Goal: Task Accomplishment & Management: Manage account settings

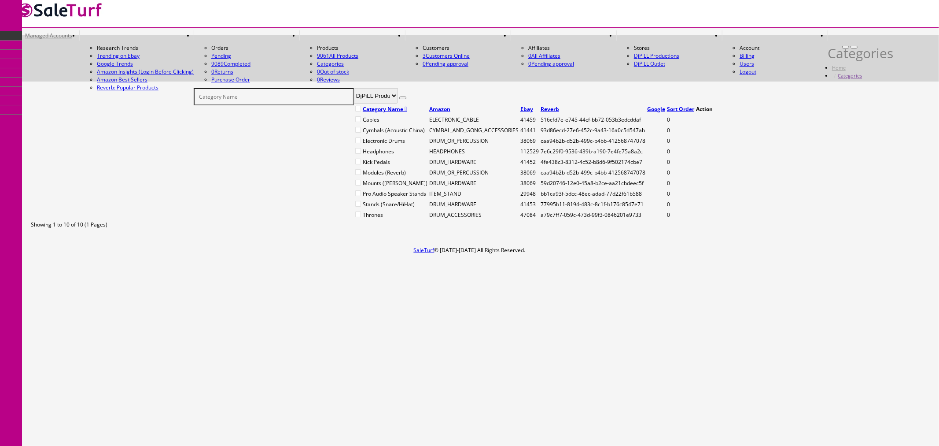
click at [429, 199] on td "ITEM_STAND" at bounding box center [474, 194] width 90 height 10
copy td "ITEM_STAND"
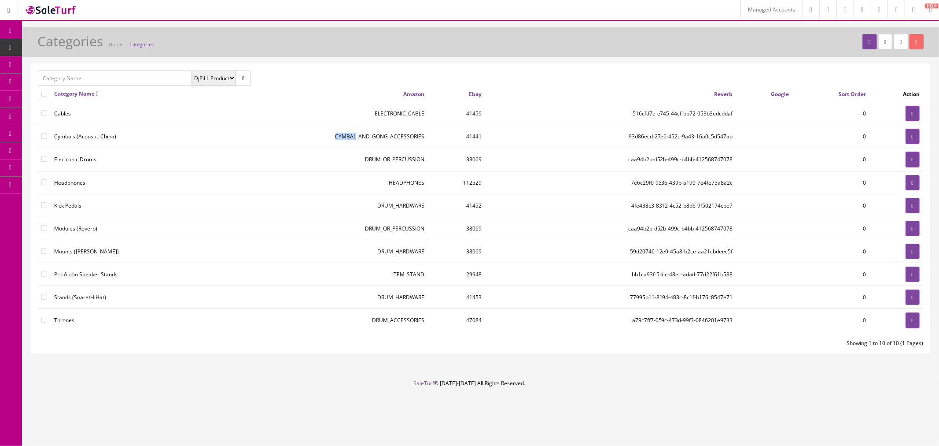
drag, startPoint x: 335, startPoint y: 135, endPoint x: 355, endPoint y: 134, distance: 20.3
click at [355, 134] on td "CYMBAL_AND_GONG_ACCESSORIES" at bounding box center [320, 136] width 217 height 23
copy td "CYMBAL"
drag, startPoint x: 404, startPoint y: 115, endPoint x: 412, endPoint y: 115, distance: 8.0
click at [412, 115] on td "ELECTRONIC_CABLE" at bounding box center [320, 113] width 217 height 23
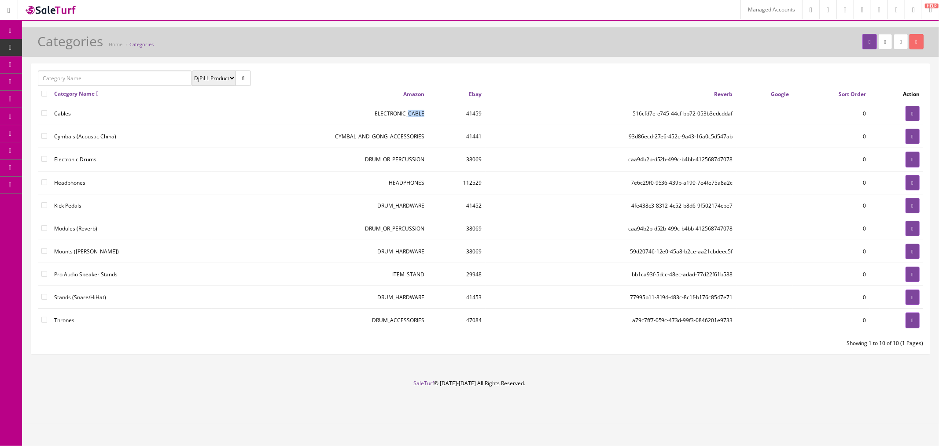
drag, startPoint x: 422, startPoint y: 112, endPoint x: 407, endPoint y: 112, distance: 15.0
click at [407, 112] on td "ELECTRONIC_CABLE" at bounding box center [320, 113] width 217 height 23
copy td "CABLE"
drag, startPoint x: 373, startPoint y: 114, endPoint x: 421, endPoint y: 112, distance: 48.5
click at [421, 112] on td "ELECTRONIC_CABLE" at bounding box center [320, 113] width 217 height 23
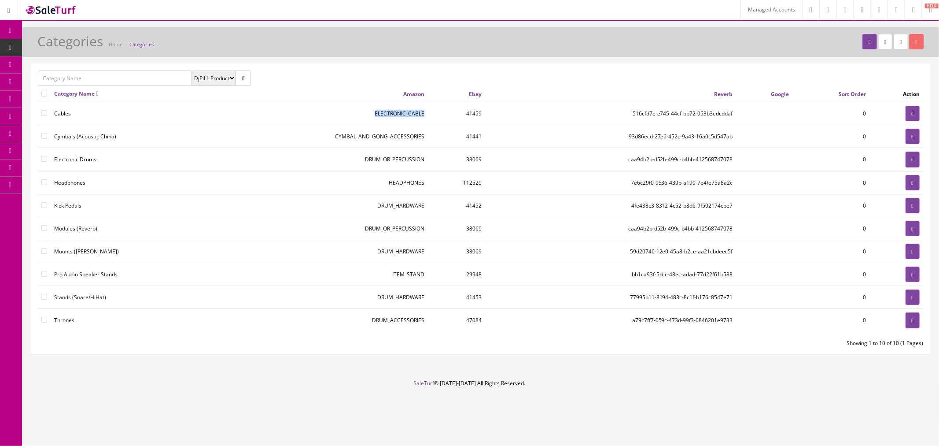
copy td "ELECTRONIC_CABLE"
click at [409, 138] on td "CYMBAL_AND_GONG_ACCESSORIES" at bounding box center [320, 136] width 217 height 23
click at [392, 137] on td "CYMBAL_AND_GONG_ACCESSORIES" at bounding box center [320, 136] width 217 height 23
click at [381, 135] on td "CYMBAL_AND_GONG_ACCESSORIES" at bounding box center [320, 136] width 217 height 23
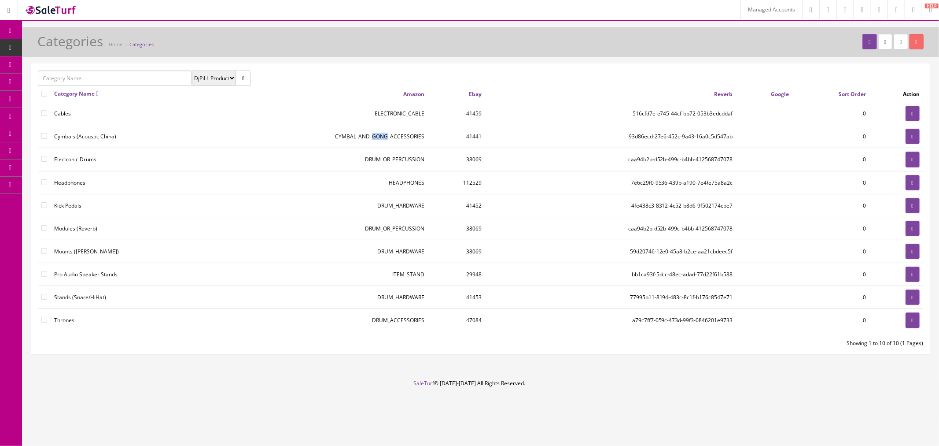
drag, startPoint x: 371, startPoint y: 135, endPoint x: 385, endPoint y: 135, distance: 14.5
click at [385, 135] on td "CYMBAL_AND_GONG_ACCESSORIES" at bounding box center [320, 136] width 217 height 23
copy td "GONG"
click at [330, 137] on td "CYMBAL_AND_GONG_ACCESSORIES" at bounding box center [320, 136] width 217 height 23
drag, startPoint x: 335, startPoint y: 137, endPoint x: 421, endPoint y: 138, distance: 85.9
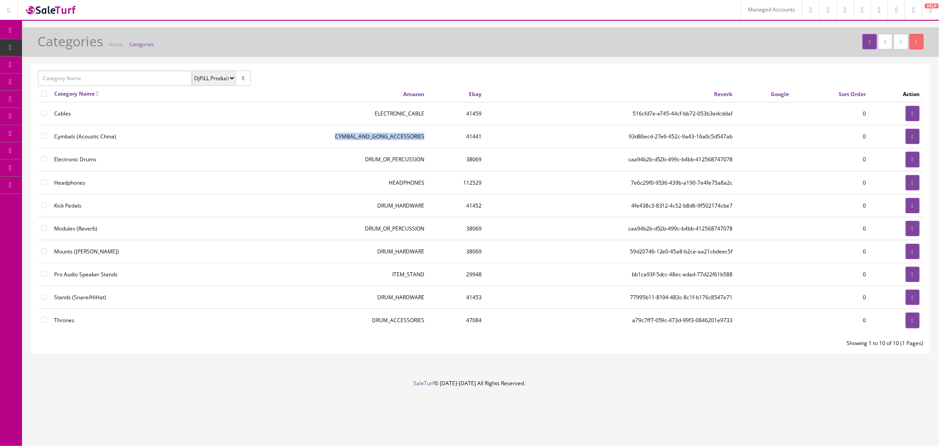
click at [421, 138] on td "CYMBAL_AND_GONG_ACCESSORIES" at bounding box center [320, 136] width 217 height 23
copy td "CYMBAL_AND_GONG_ACCESSORIES"
click at [912, 137] on icon at bounding box center [913, 136] width 2 height 5
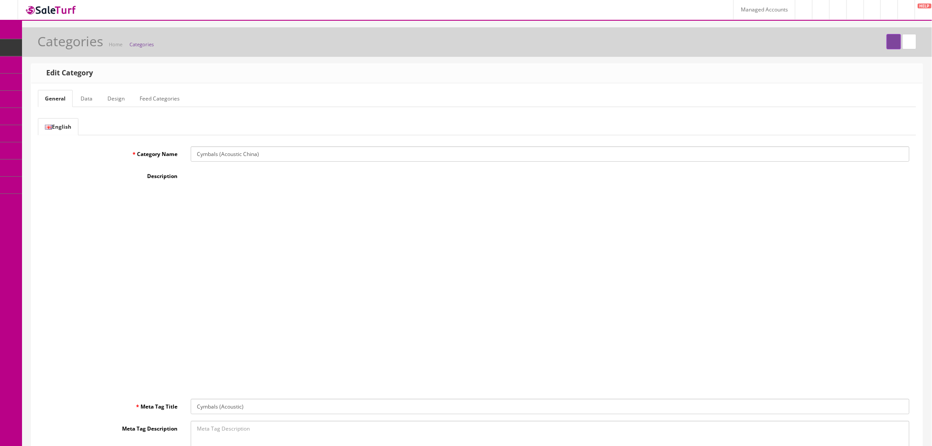
click at [108, 94] on link "Design" at bounding box center [115, 98] width 31 height 17
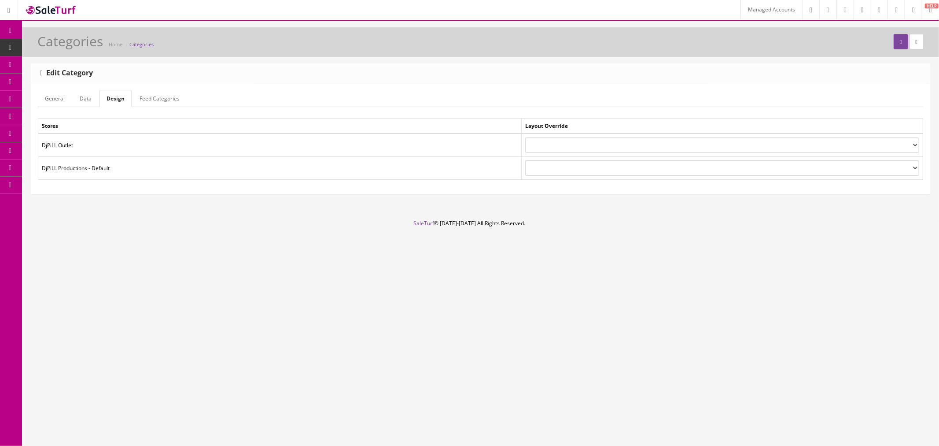
click at [162, 93] on link "Feed Categories" at bounding box center [160, 98] width 54 height 17
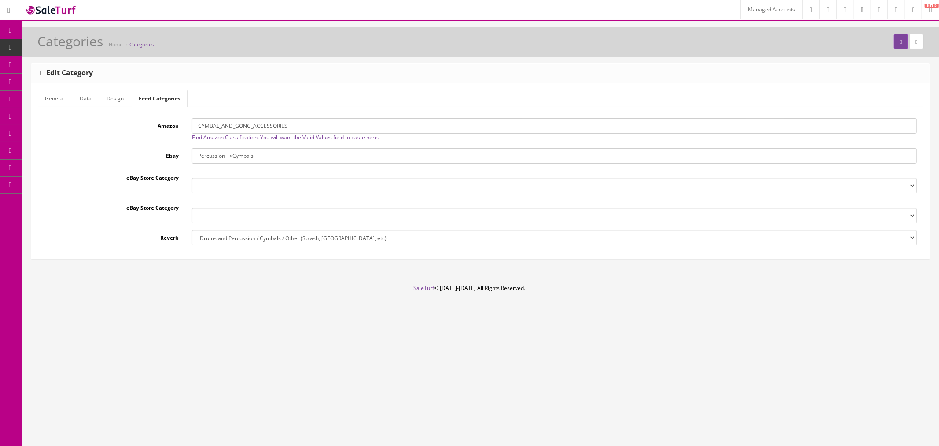
click at [247, 124] on input "CYMBAL_AND_GONG_ACCESSORIES" at bounding box center [554, 125] width 725 height 15
paste input "MUSIC_INSTRUMENT_OR_EQUIPMENT"
type input "MUSIC_INSTRUMENT_OR_EQUIPMENT"
click at [897, 48] on button "submit" at bounding box center [901, 41] width 14 height 15
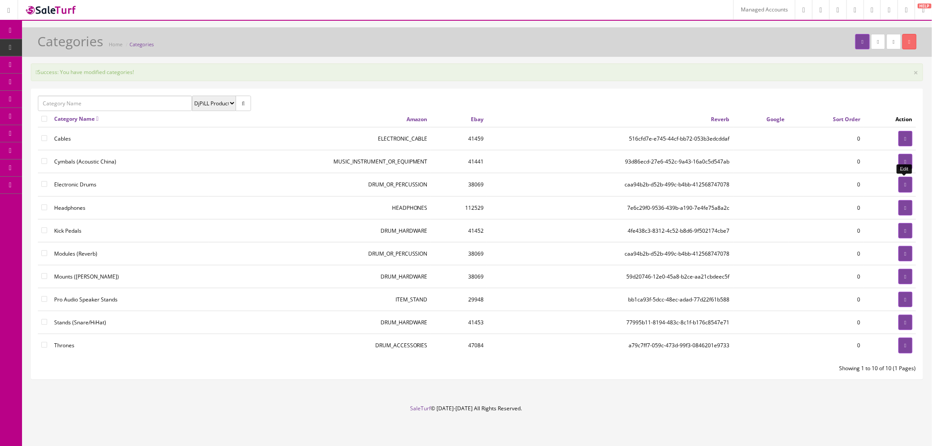
click at [899, 185] on link at bounding box center [906, 184] width 14 height 15
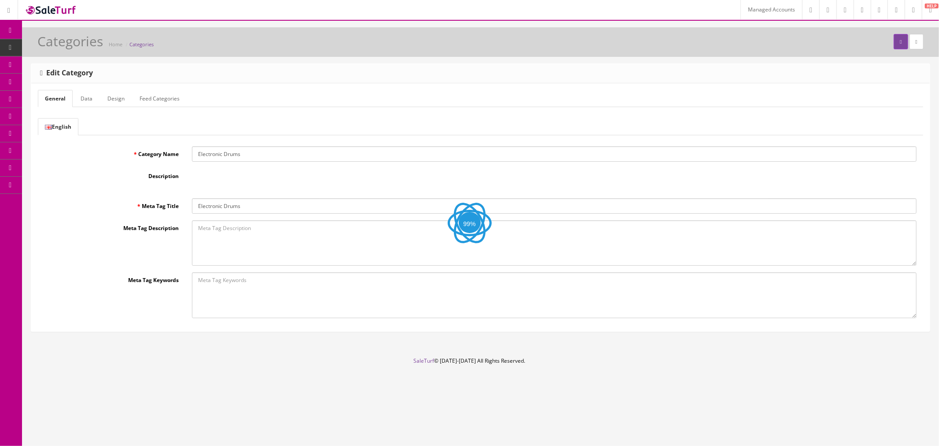
click at [140, 102] on link "Feed Categories" at bounding box center [160, 98] width 54 height 17
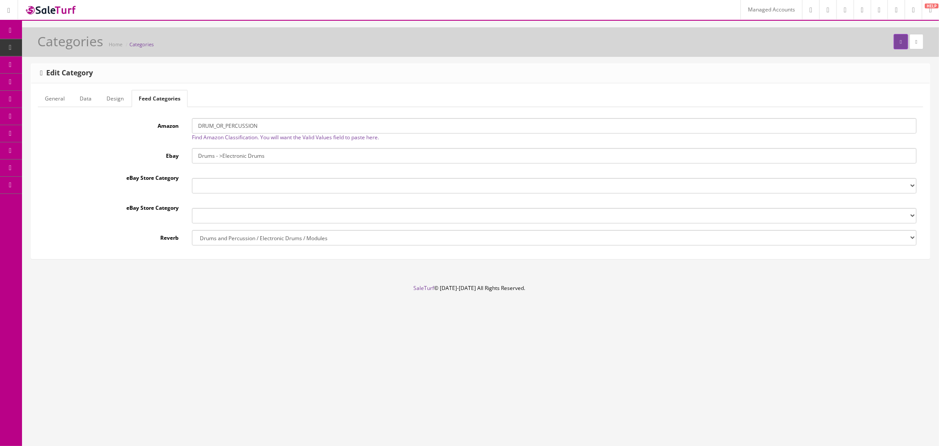
click at [216, 126] on input "DRUM_OR_PERCUSSION" at bounding box center [554, 125] width 725 height 15
paste input "MUSIC_INSTRUMENT_OR_EQUIPMENT"
type input "MUSIC_INSTRUMENT_OR_EQUIPMENT"
click at [885, 47] on div "Categories Home Categories" at bounding box center [481, 44] width 904 height 21
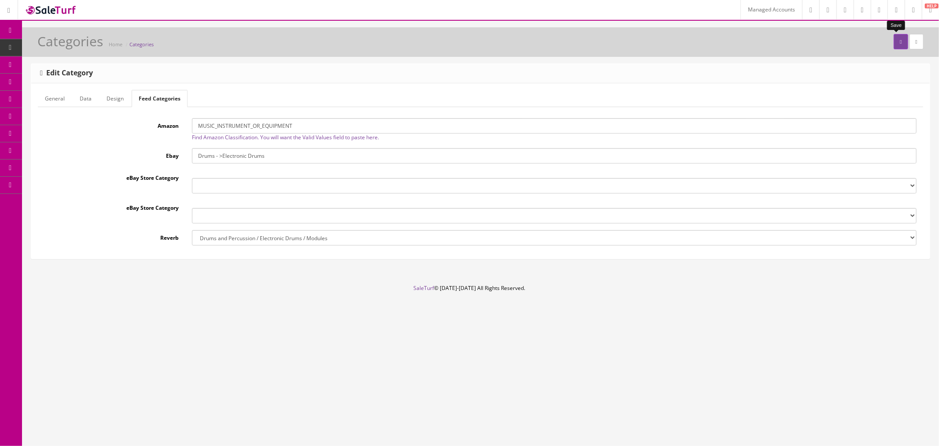
click at [894, 45] on button "submit" at bounding box center [901, 41] width 14 height 15
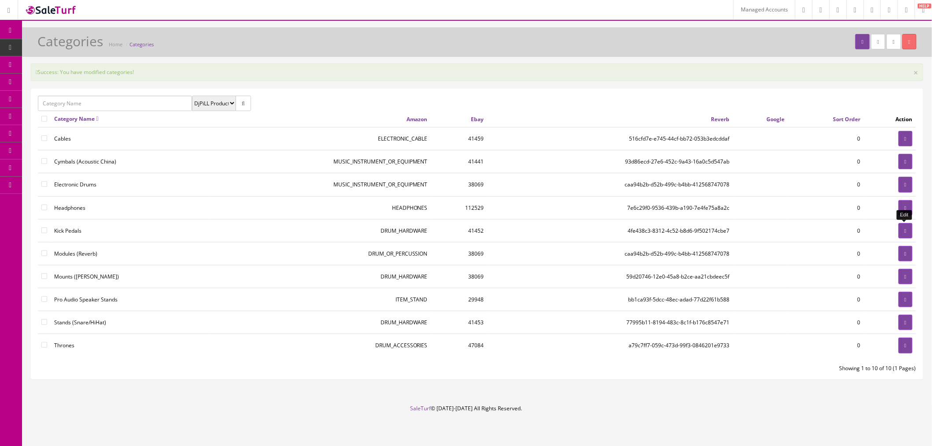
click at [900, 226] on link at bounding box center [906, 230] width 14 height 15
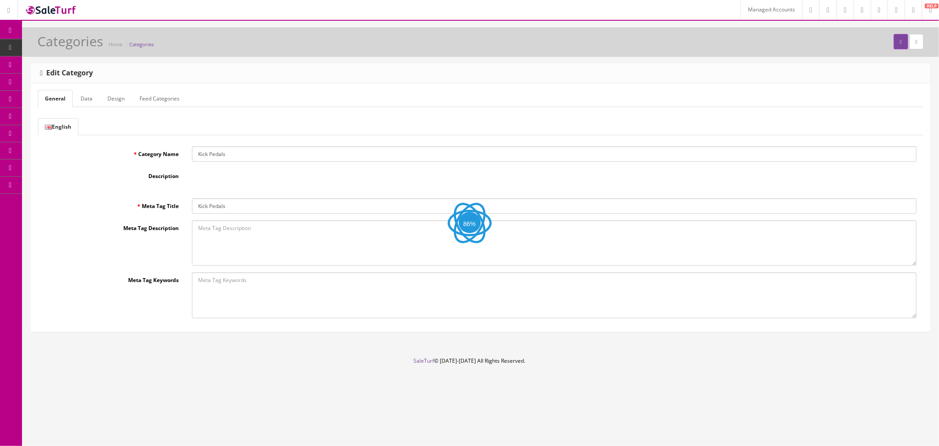
click at [166, 100] on link "Feed Categories" at bounding box center [160, 98] width 54 height 17
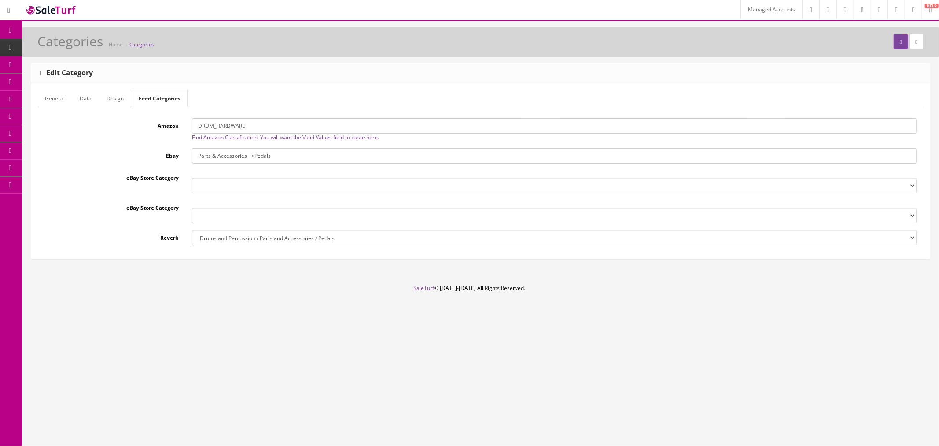
click at [236, 130] on input "DRUM_HARDWARE" at bounding box center [554, 125] width 725 height 15
paste input "MUSIC_INSTRUMENT_OR_EQUIPMENT"
type input "MUSIC_INSTRUMENT_OR_EQUIPMENT"
click at [894, 50] on div "Categories Home Categories" at bounding box center [481, 44] width 904 height 21
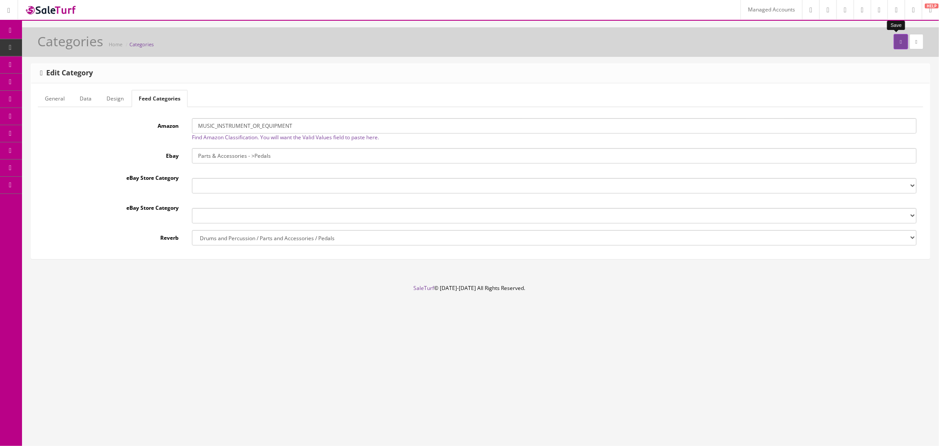
click at [895, 47] on button "submit" at bounding box center [901, 41] width 14 height 15
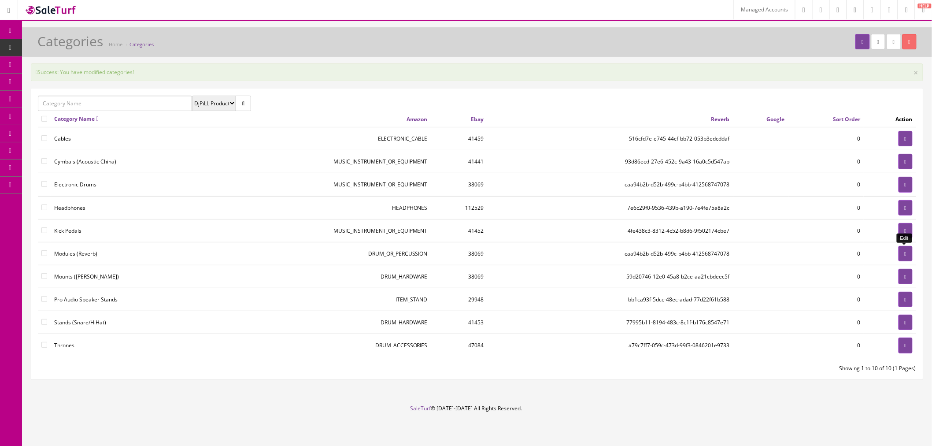
click at [900, 252] on link at bounding box center [906, 253] width 14 height 15
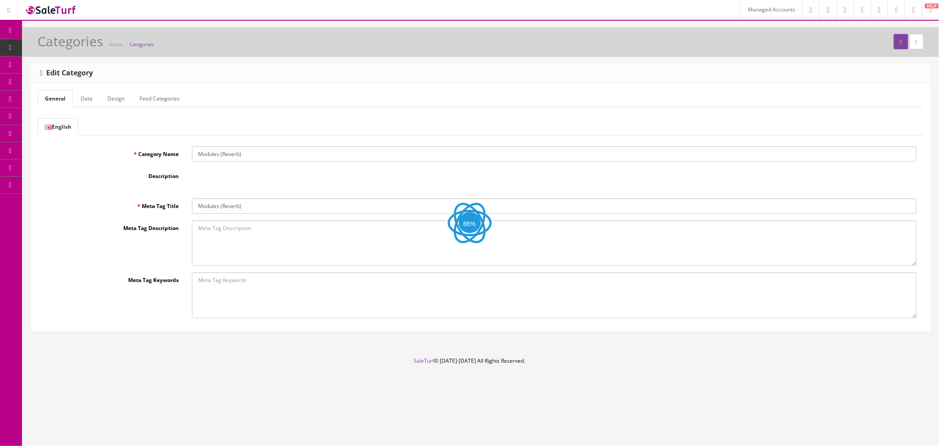
click at [172, 98] on link "Feed Categories" at bounding box center [160, 98] width 54 height 17
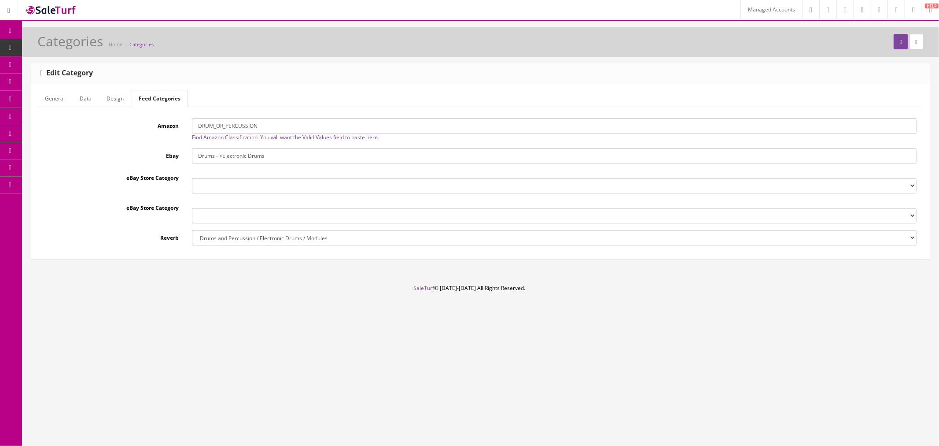
click at [261, 129] on input "DRUM_OR_PERCUSSION" at bounding box center [554, 125] width 725 height 15
paste input "MUSIC_INSTRUMENT_OR_EQUIPMENT"
type input "MUSIC_INSTRUMENT_OR_EQUIPMENT"
click at [894, 44] on button "submit" at bounding box center [901, 41] width 14 height 15
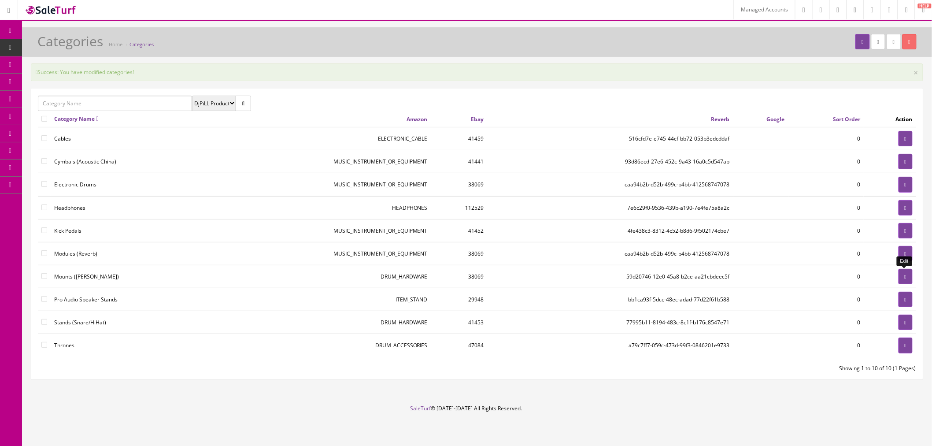
click at [905, 275] on icon at bounding box center [906, 276] width 2 height 5
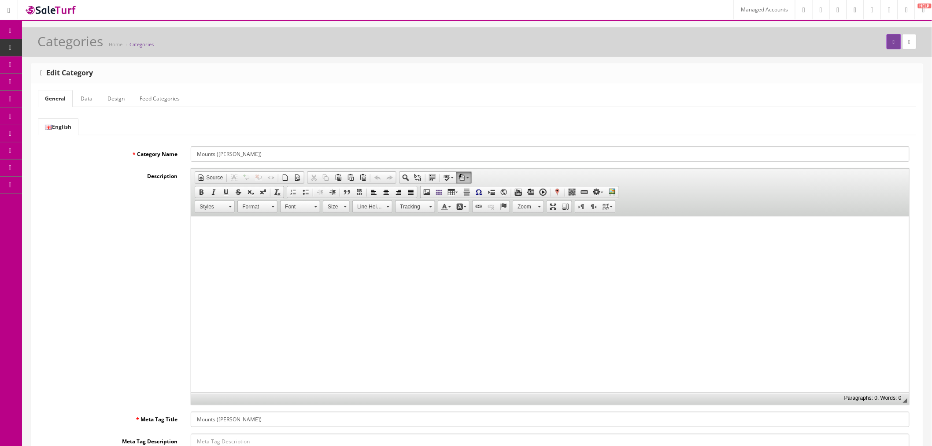
click at [155, 102] on link "Feed Categories" at bounding box center [160, 98] width 54 height 17
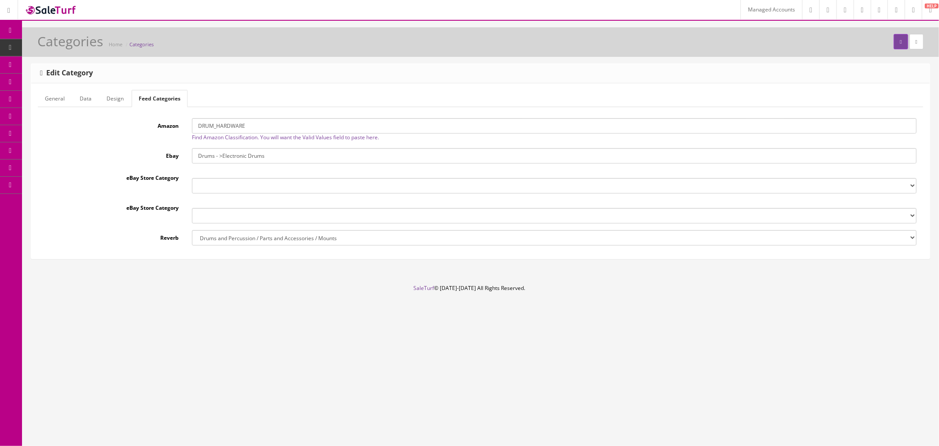
click at [238, 128] on input "DRUM_HARDWARE" at bounding box center [554, 125] width 725 height 15
paste input "MUSIC_INSTRUMENT_OR_EQUIPMENT"
type input "MUSIC_INSTRUMENT_OR_EQUIPMENT"
click at [894, 46] on button "submit" at bounding box center [901, 41] width 14 height 15
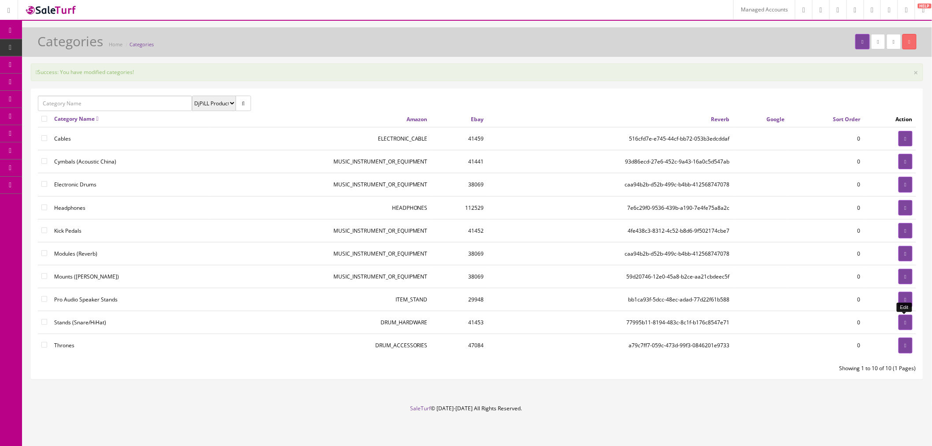
click at [905, 319] on link at bounding box center [906, 321] width 14 height 15
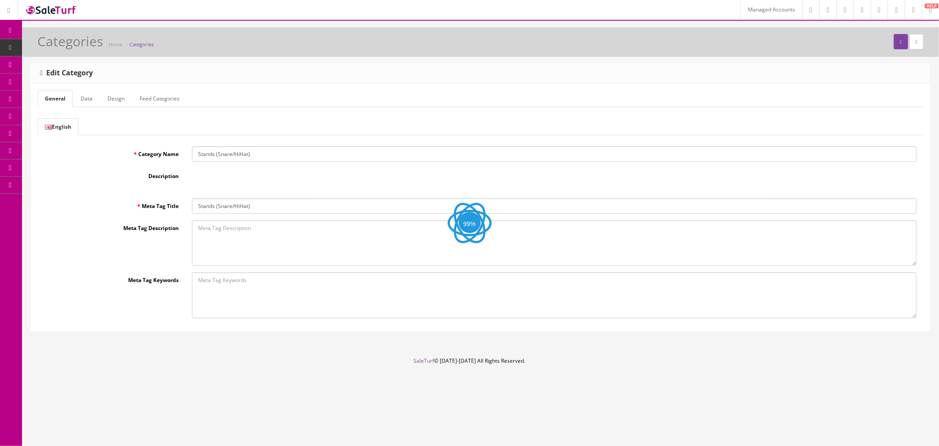
click at [142, 93] on link "Feed Categories" at bounding box center [160, 98] width 54 height 17
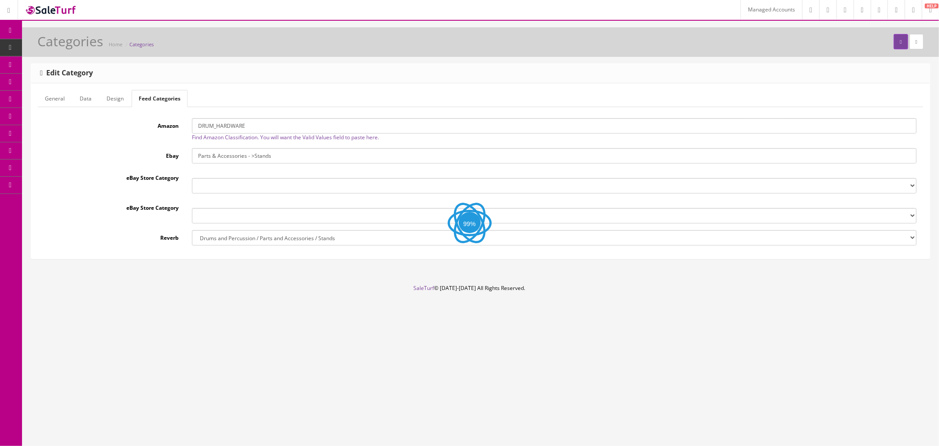
click at [228, 124] on input "DRUM_HARDWARE" at bounding box center [554, 125] width 725 height 15
paste input "MUSIC_INSTRUMENT_OR_EQUIPMENT"
type input "MUSIC_INSTRUMENT_OR_EQUIPMENT"
click at [900, 44] on icon "submit" at bounding box center [901, 41] width 2 height 5
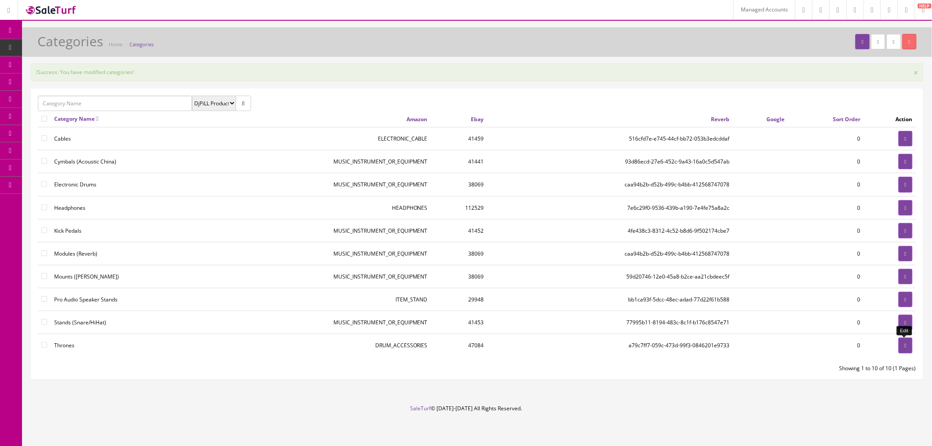
click at [900, 346] on link at bounding box center [906, 344] width 14 height 15
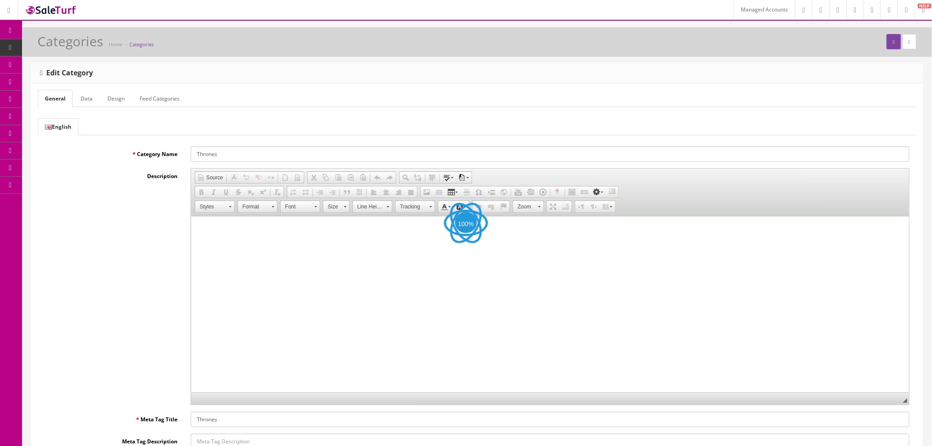
click at [170, 93] on link "Feed Categories" at bounding box center [160, 98] width 54 height 17
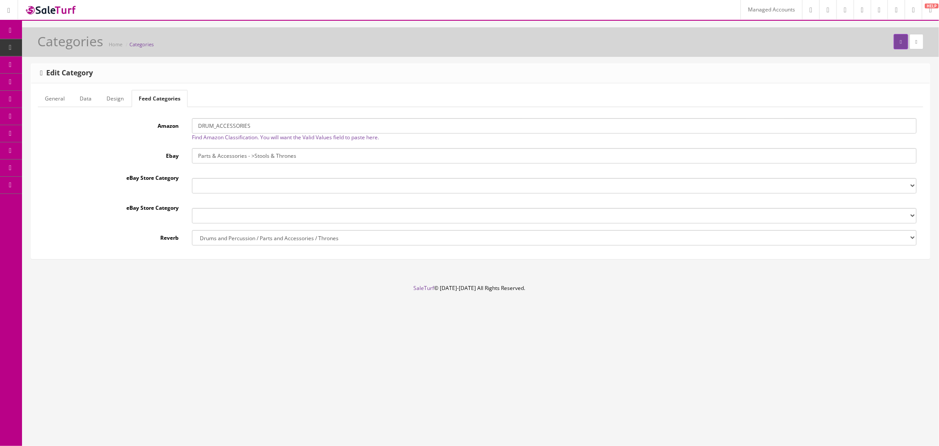
click at [233, 124] on input "DRUM_ACCESSORIES" at bounding box center [554, 125] width 725 height 15
paste input "MUSIC_INSTRUMENT_OR_EQUIPMENT"
type input "MUSIC_INSTRUMENT_OR_EQUIPMENT"
click at [894, 41] on button "submit" at bounding box center [901, 41] width 14 height 15
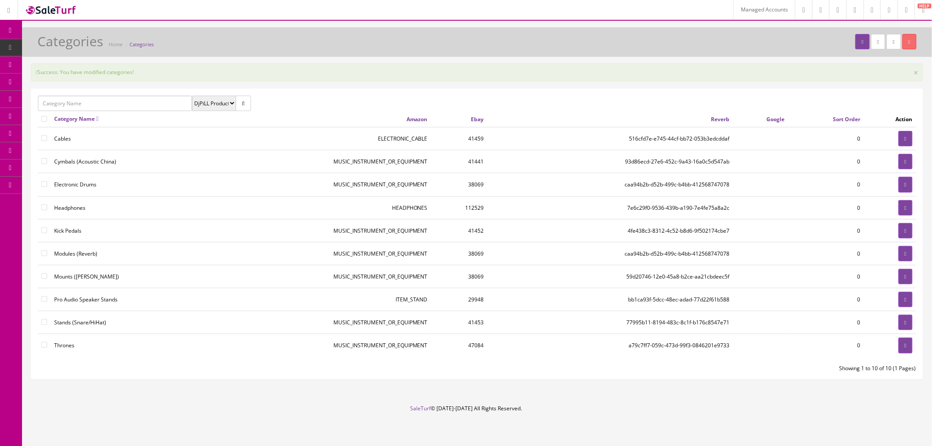
click at [406, 162] on td "MUSIC_INSTRUMENT_OR_EQUIPMENT" at bounding box center [319, 161] width 223 height 23
